Goal: Use online tool/utility: Utilize a website feature to perform a specific function

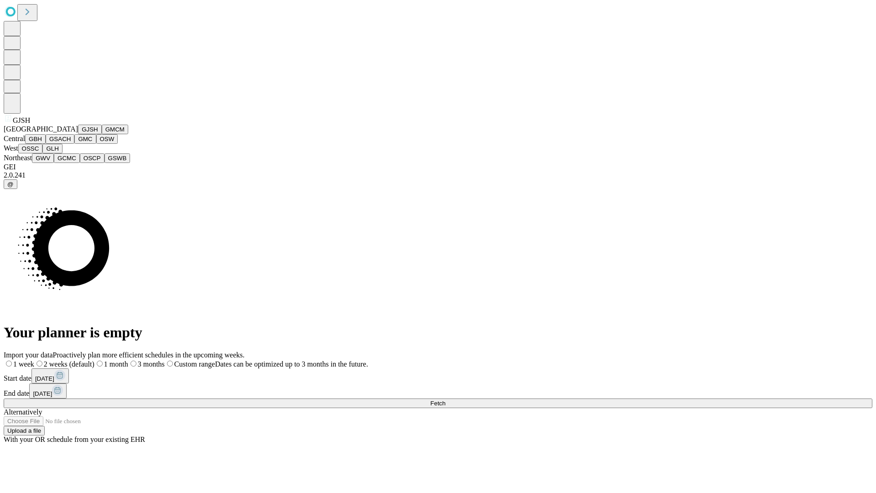
click at [78, 134] on button "GJSH" at bounding box center [90, 130] width 24 height 10
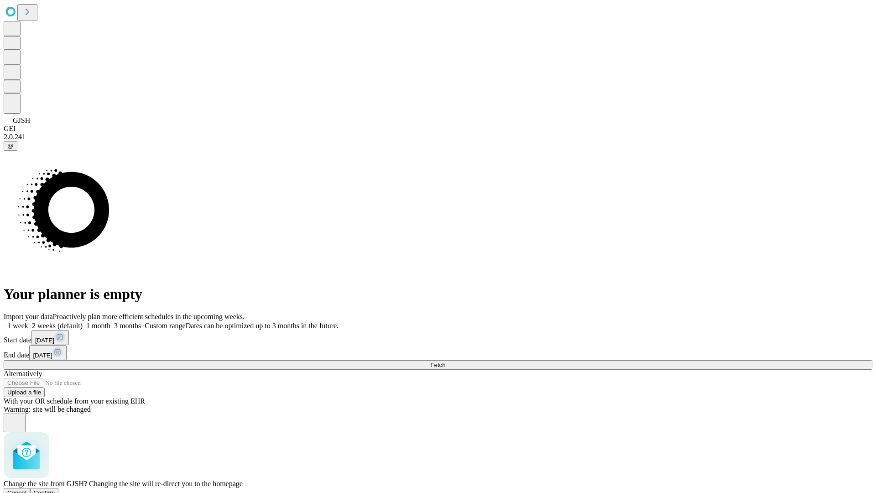
click at [55, 489] on span "Confirm" at bounding box center [44, 492] width 21 height 7
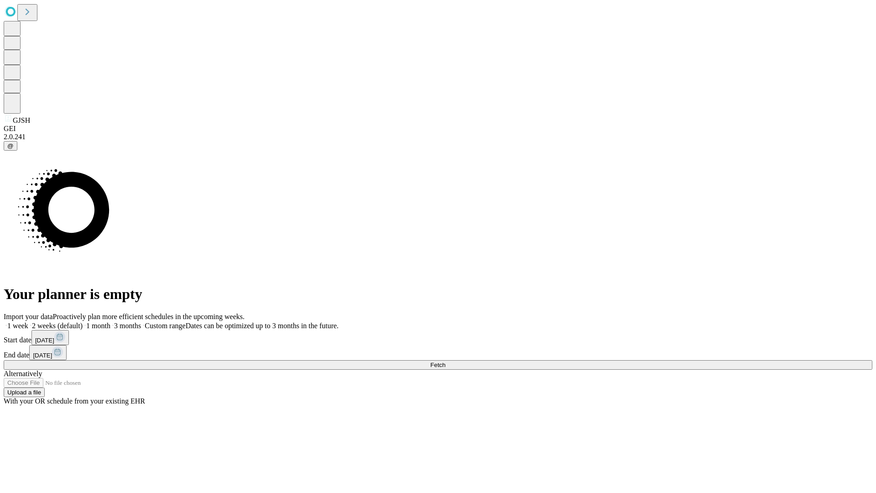
click at [110, 322] on label "1 month" at bounding box center [97, 326] width 28 height 8
click at [445, 361] on span "Fetch" at bounding box center [437, 364] width 15 height 7
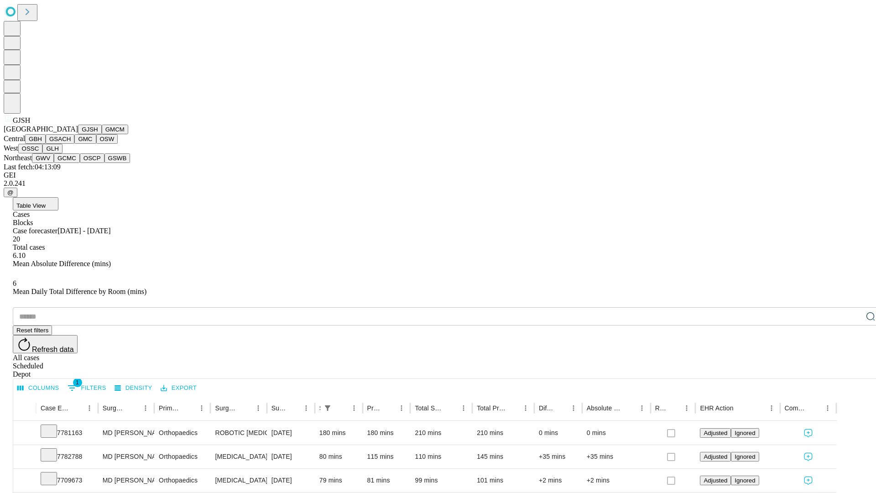
click at [102, 134] on button "GMCM" at bounding box center [115, 130] width 26 height 10
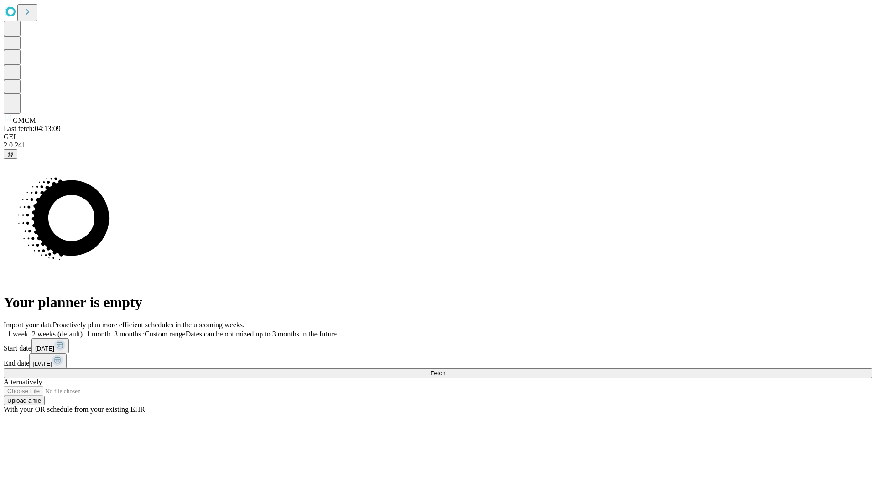
click at [110, 330] on label "1 month" at bounding box center [97, 334] width 28 height 8
click at [445, 369] on span "Fetch" at bounding box center [437, 372] width 15 height 7
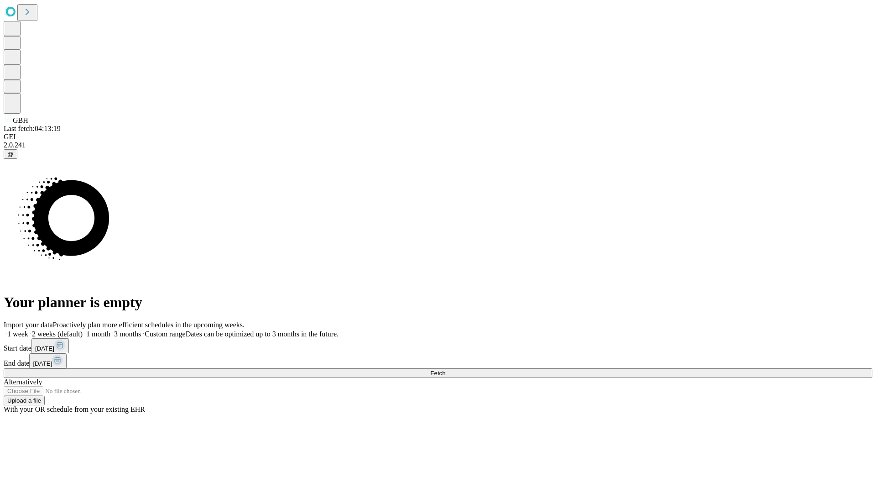
click at [110, 330] on label "1 month" at bounding box center [97, 334] width 28 height 8
click at [445, 369] on span "Fetch" at bounding box center [437, 372] width 15 height 7
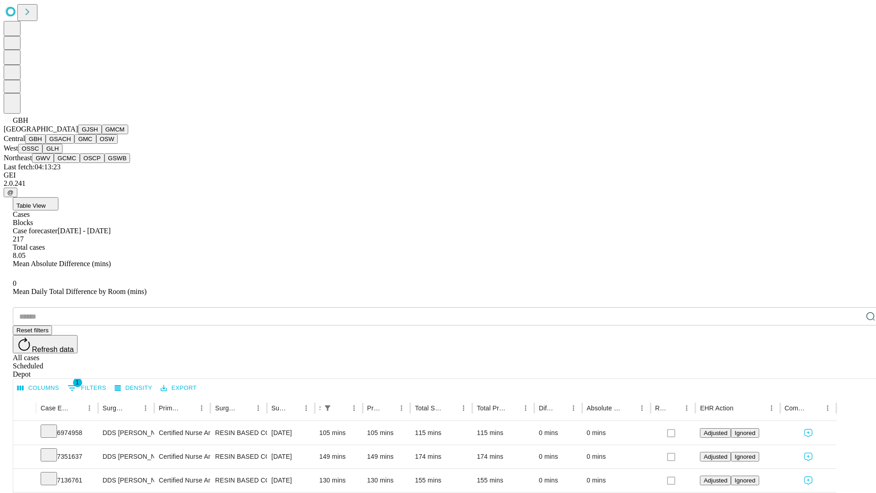
click at [71, 144] on button "GSACH" at bounding box center [60, 139] width 29 height 10
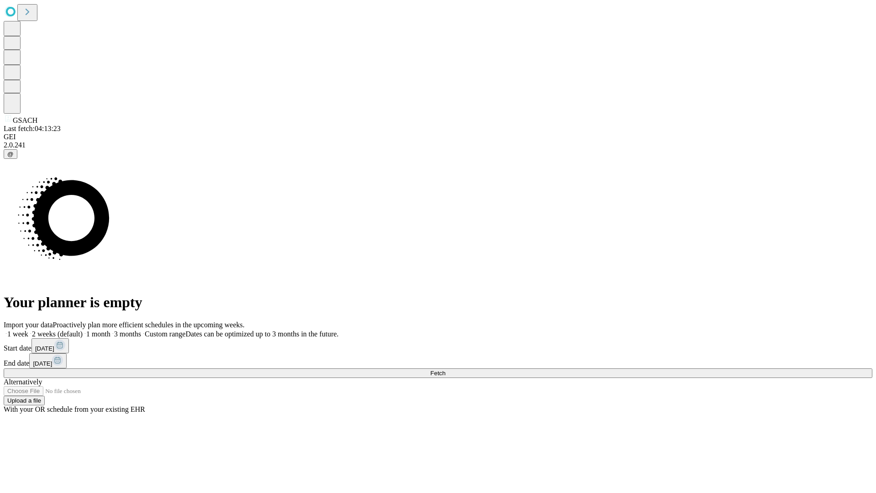
click at [110, 330] on label "1 month" at bounding box center [97, 334] width 28 height 8
click at [445, 369] on span "Fetch" at bounding box center [437, 372] width 15 height 7
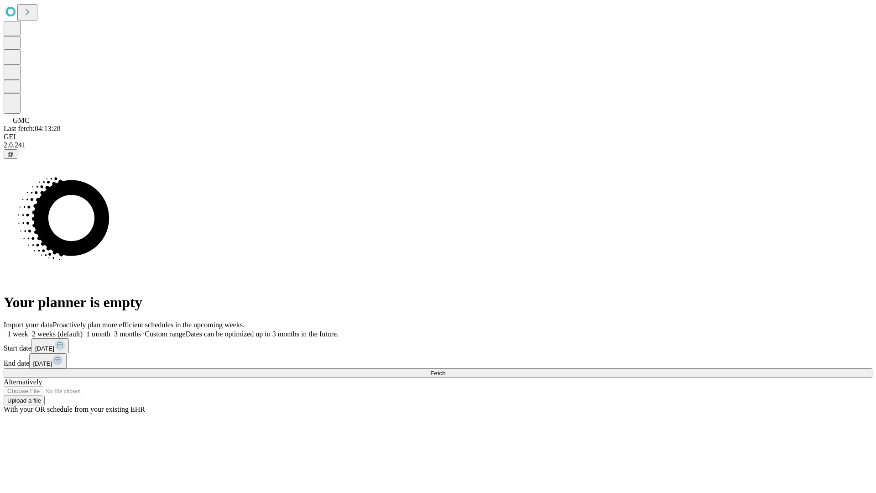
click at [445, 369] on span "Fetch" at bounding box center [437, 372] width 15 height 7
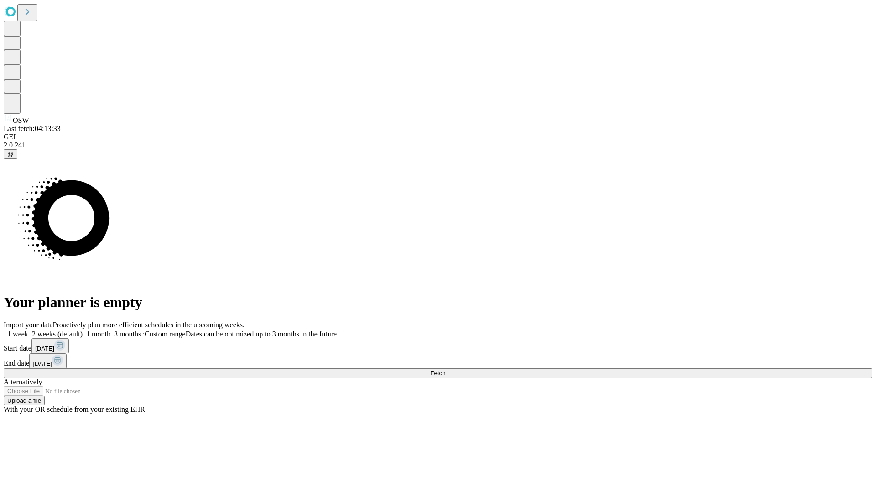
click at [110, 330] on label "1 month" at bounding box center [97, 334] width 28 height 8
click at [445, 369] on span "Fetch" at bounding box center [437, 372] width 15 height 7
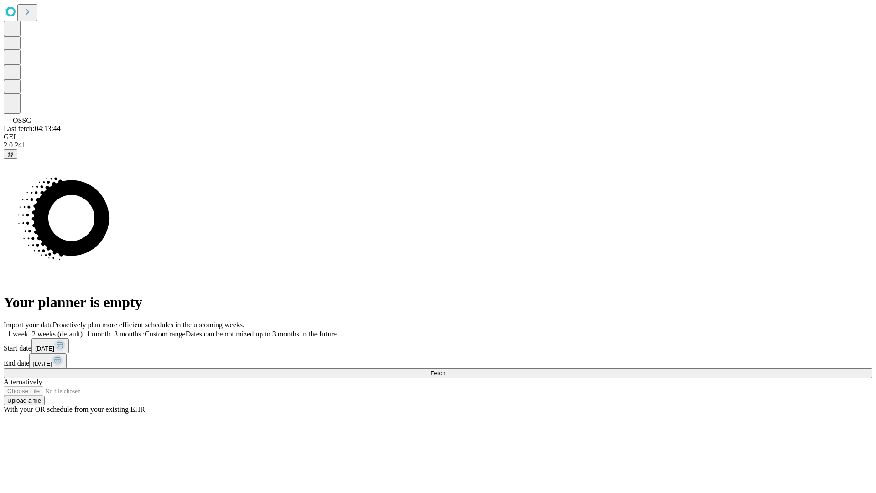
click at [110, 330] on label "1 month" at bounding box center [97, 334] width 28 height 8
click at [445, 369] on span "Fetch" at bounding box center [437, 372] width 15 height 7
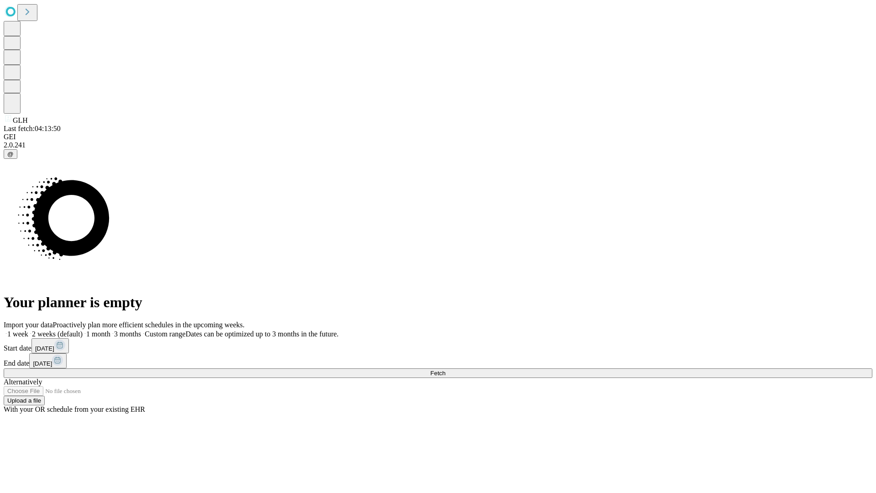
click at [110, 330] on label "1 month" at bounding box center [97, 334] width 28 height 8
click at [445, 369] on span "Fetch" at bounding box center [437, 372] width 15 height 7
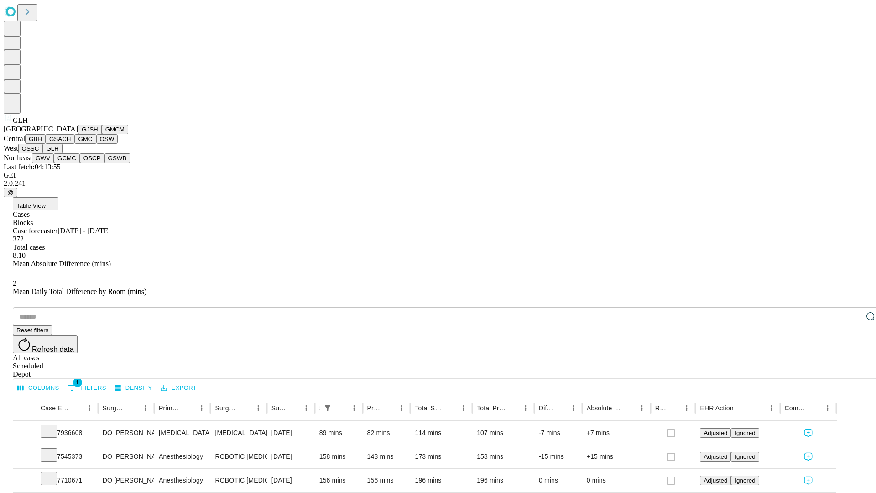
click at [54, 163] on button "GWV" at bounding box center [43, 158] width 22 height 10
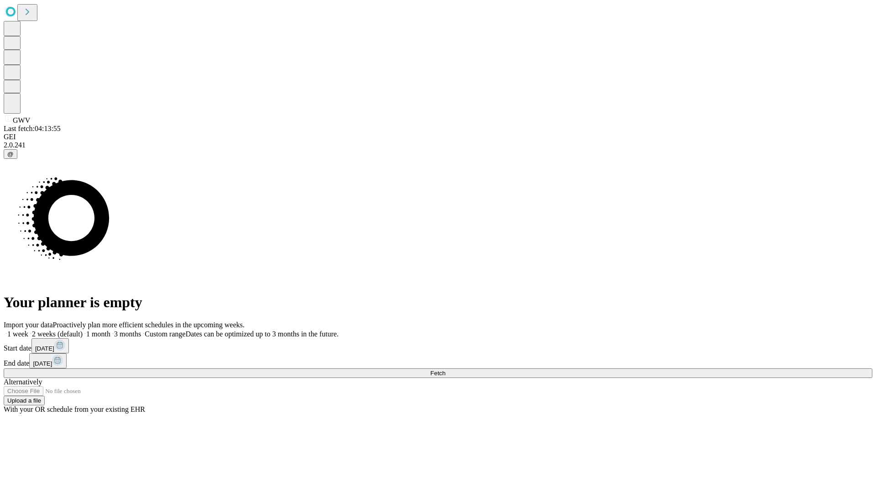
click at [110, 330] on label "1 month" at bounding box center [97, 334] width 28 height 8
click at [445, 369] on span "Fetch" at bounding box center [437, 372] width 15 height 7
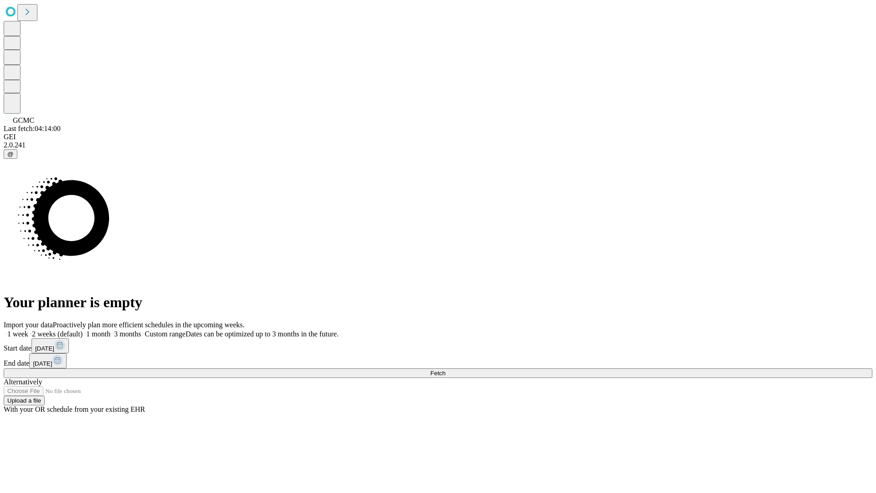
click at [110, 330] on label "1 month" at bounding box center [97, 334] width 28 height 8
click at [445, 369] on span "Fetch" at bounding box center [437, 372] width 15 height 7
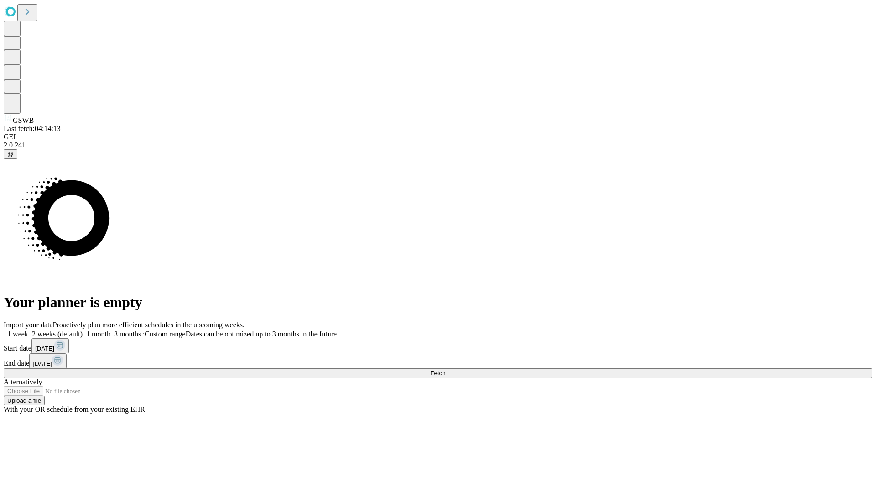
click at [110, 330] on label "1 month" at bounding box center [97, 334] width 28 height 8
click at [445, 369] on span "Fetch" at bounding box center [437, 372] width 15 height 7
